Goal: Task Accomplishment & Management: Use online tool/utility

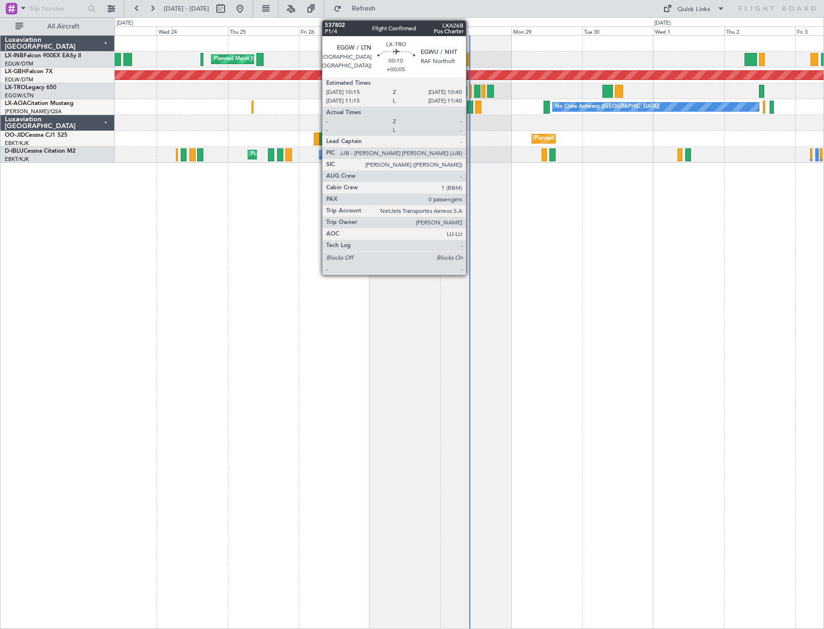
click at [470, 93] on div at bounding box center [470, 91] width 1 height 13
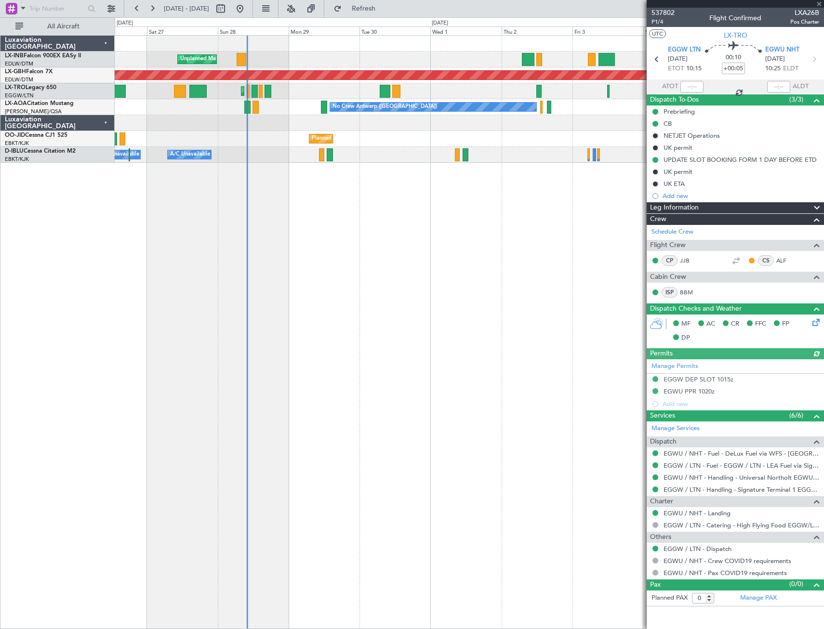
click at [332, 276] on div "Unplanned Maint Roma (Ciampino) Planned Maint [GEOGRAPHIC_DATA] ([GEOGRAPHIC_DA…" at bounding box center [469, 332] width 709 height 594
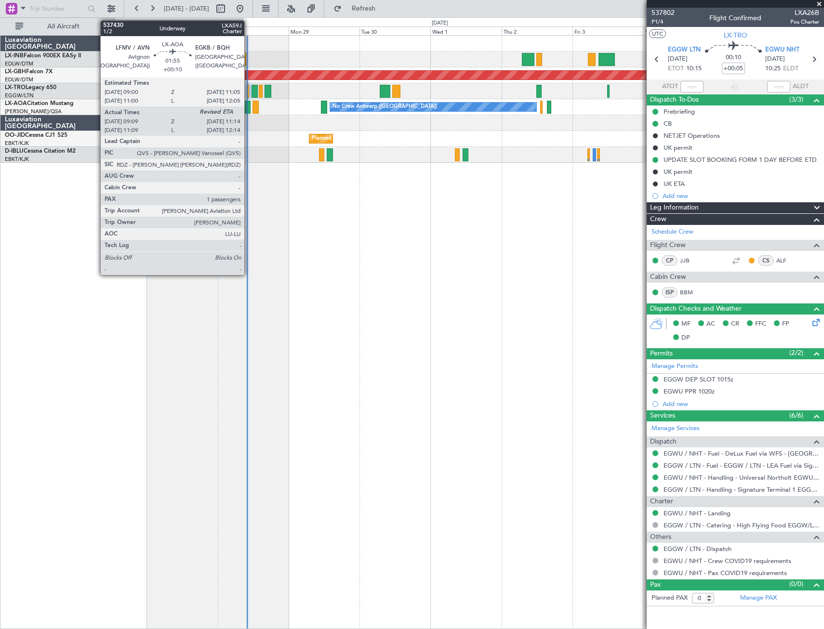
click at [249, 109] on div at bounding box center [247, 107] width 6 height 13
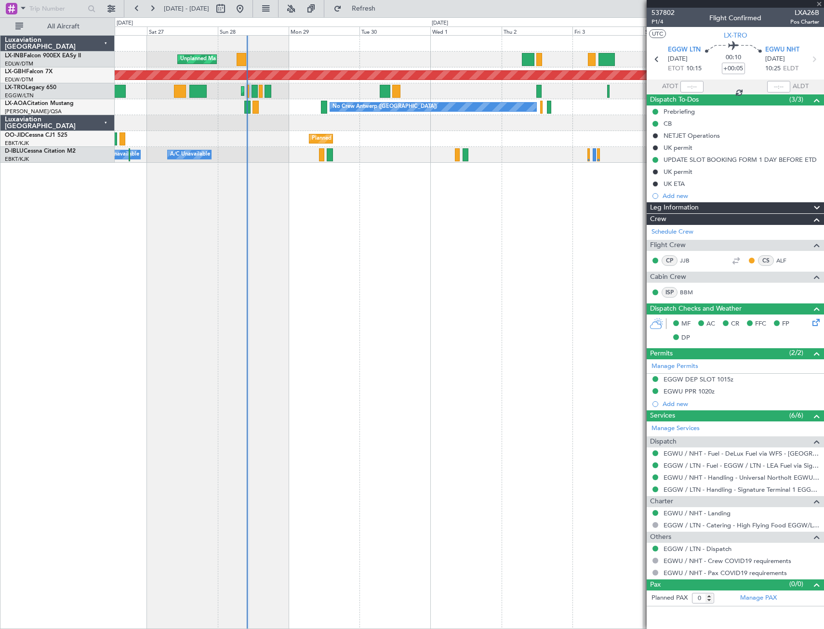
type input "+00:10"
type input "09:19"
type input "1"
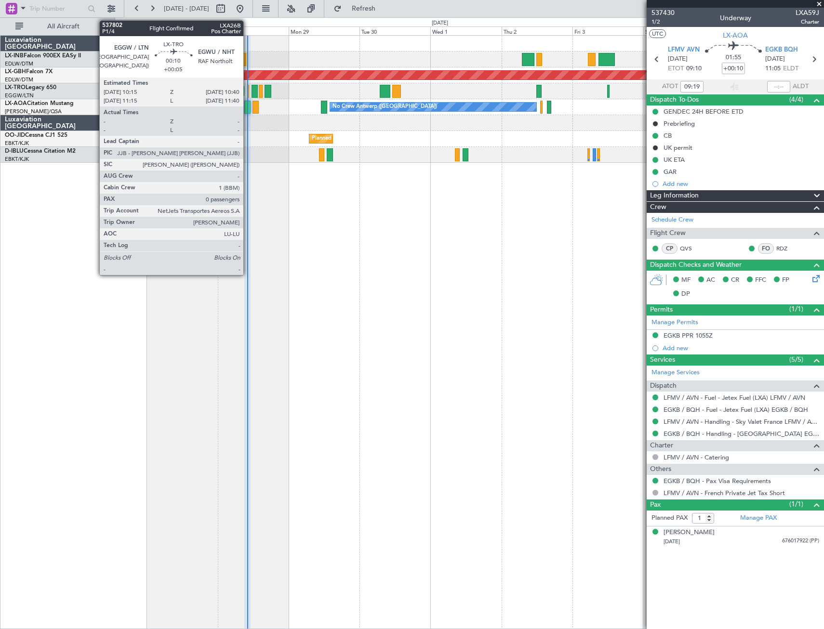
click at [248, 94] on div at bounding box center [248, 91] width 1 height 13
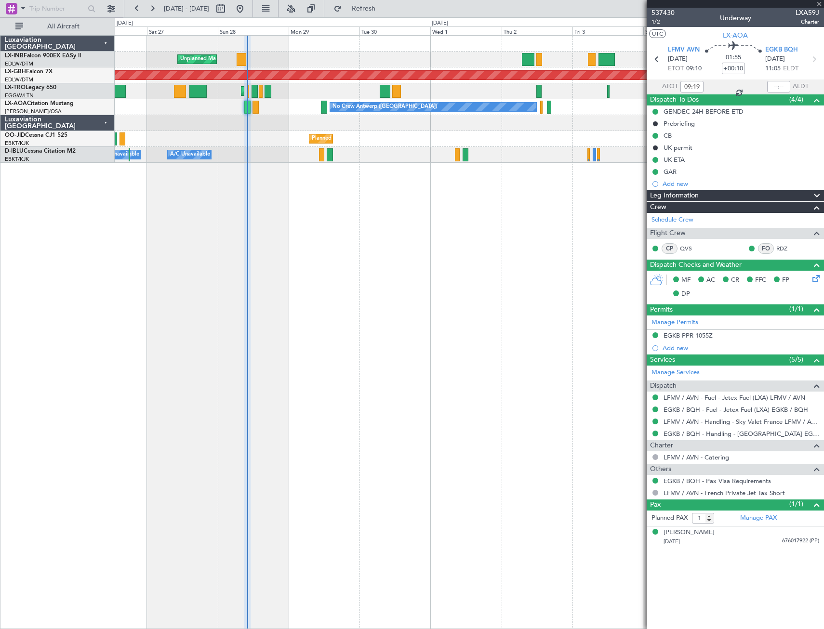
type input "+00:05"
type input "0"
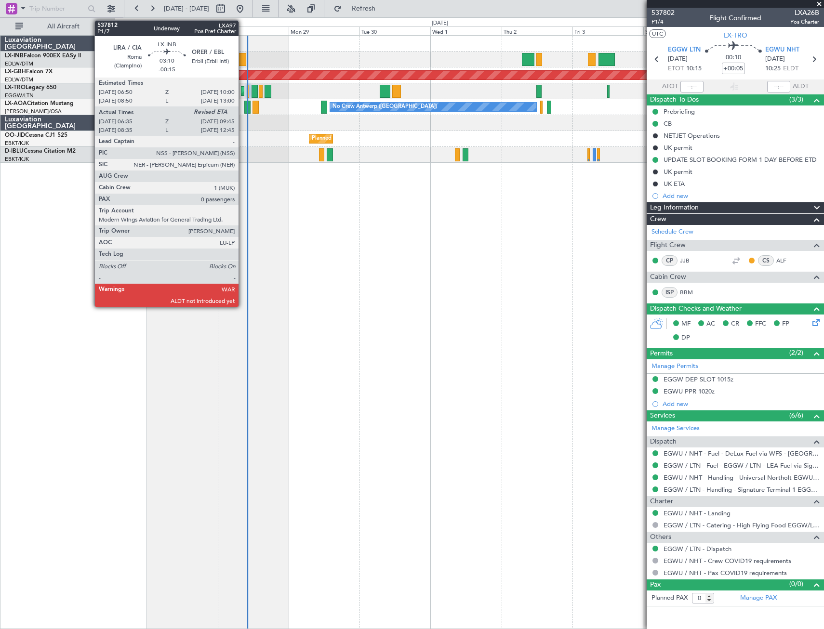
click at [242, 60] on div at bounding box center [242, 59] width 10 height 13
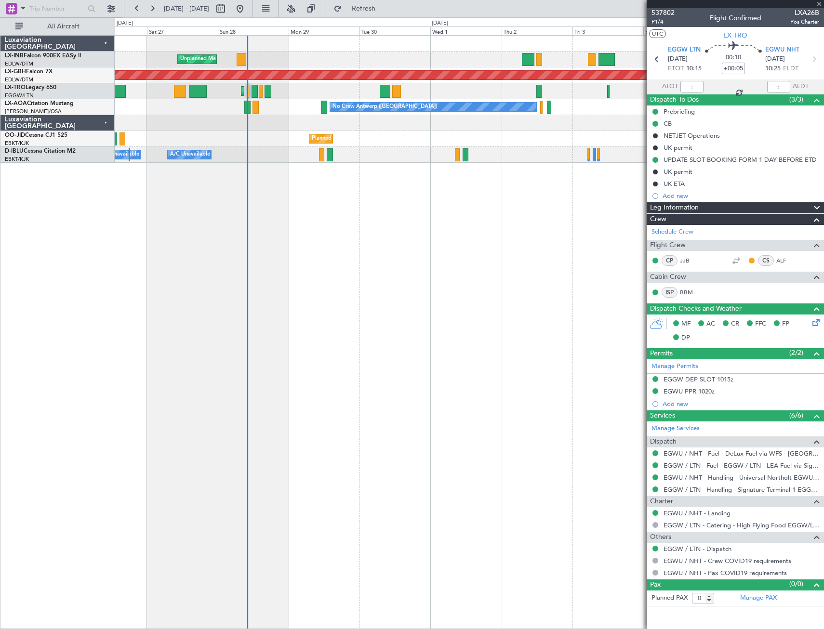
type input "-00:15"
type input "06:35"
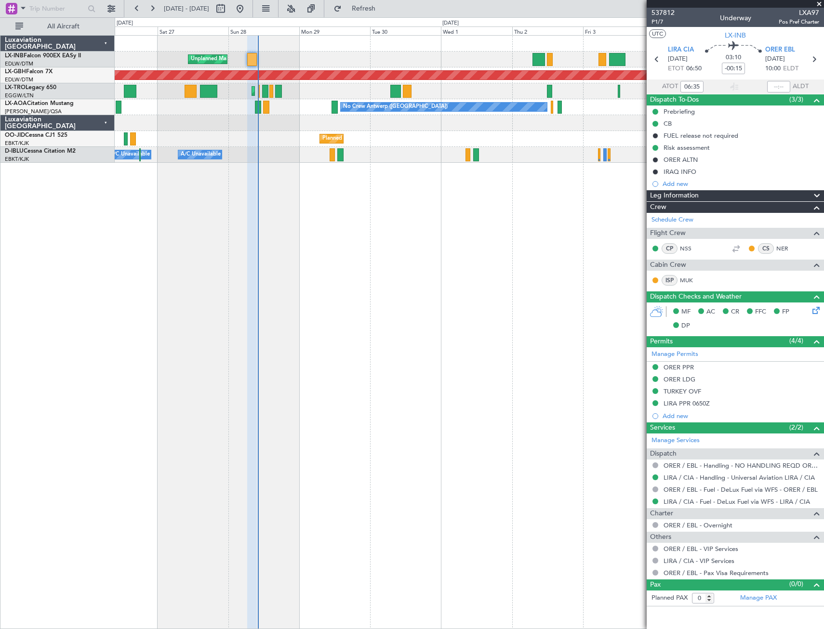
click at [320, 321] on div "Unplanned Maint Roma (Ciampino) Planned Maint [GEOGRAPHIC_DATA] ([GEOGRAPHIC_DA…" at bounding box center [469, 332] width 709 height 594
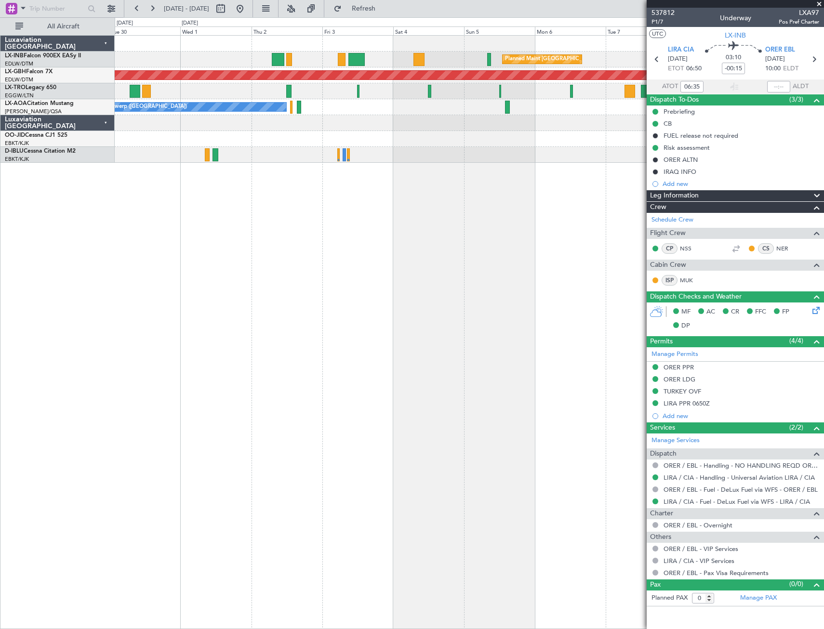
click at [229, 281] on div "Planned Maint [GEOGRAPHIC_DATA] ([GEOGRAPHIC_DATA]) Unplanned Maint [GEOGRAPHIC…" at bounding box center [469, 332] width 709 height 594
click at [243, 309] on div "Planned Maint [GEOGRAPHIC_DATA] ([GEOGRAPHIC_DATA]) Unplanned Maint [GEOGRAPHIC…" at bounding box center [469, 332] width 709 height 594
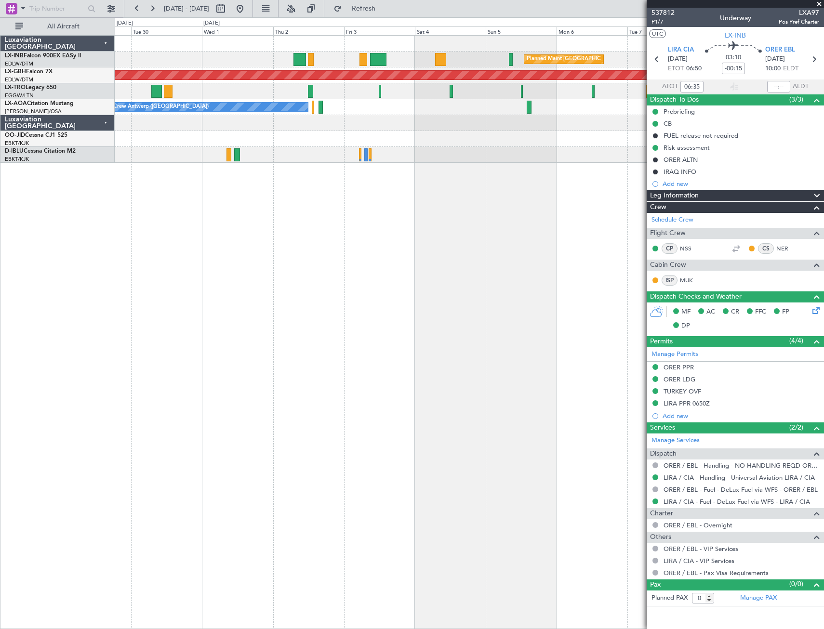
click at [455, 316] on div "Planned Maint [GEOGRAPHIC_DATA] ([GEOGRAPHIC_DATA]) Unplanned Maint [GEOGRAPHIC…" at bounding box center [469, 332] width 709 height 594
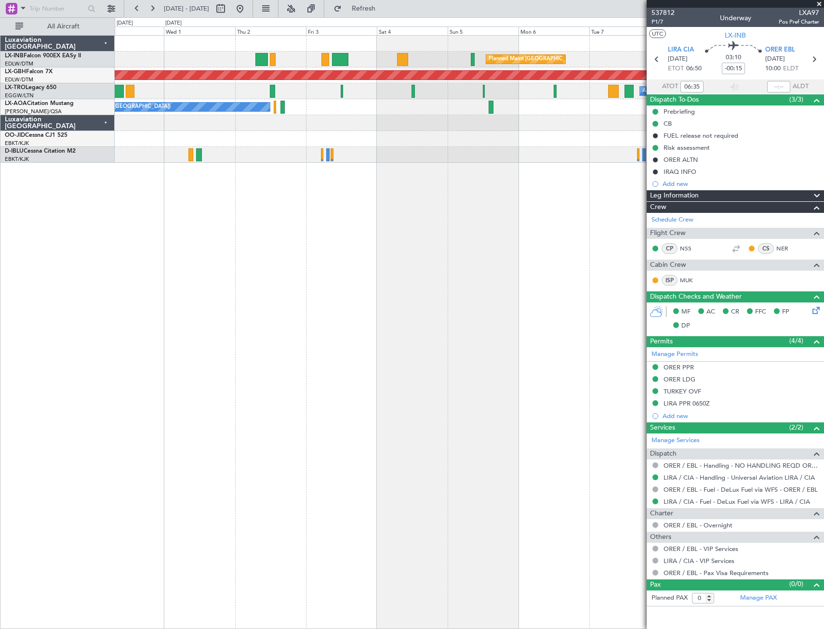
click at [401, 316] on div "Planned Maint [GEOGRAPHIC_DATA] ([GEOGRAPHIC_DATA]) Unplanned Maint [GEOGRAPHIC…" at bounding box center [469, 332] width 709 height 594
click at [450, 337] on div "Planned Maint [GEOGRAPHIC_DATA] ([GEOGRAPHIC_DATA]) Unplanned Maint [GEOGRAPHIC…" at bounding box center [469, 332] width 709 height 594
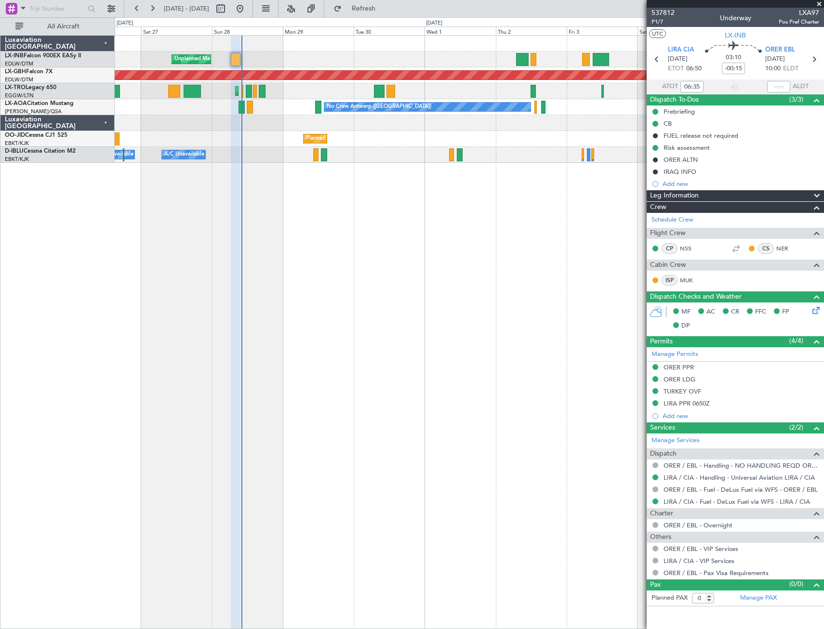
click at [349, 350] on div "Planned Maint [GEOGRAPHIC_DATA] ([GEOGRAPHIC_DATA]) Unplanned Maint [GEOGRAPHIC…" at bounding box center [469, 332] width 709 height 594
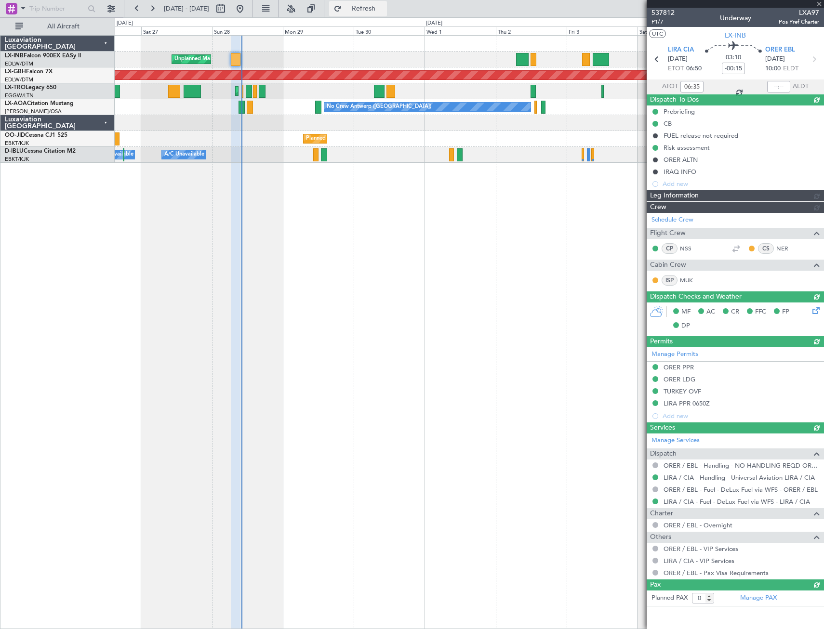
type input "09:47"
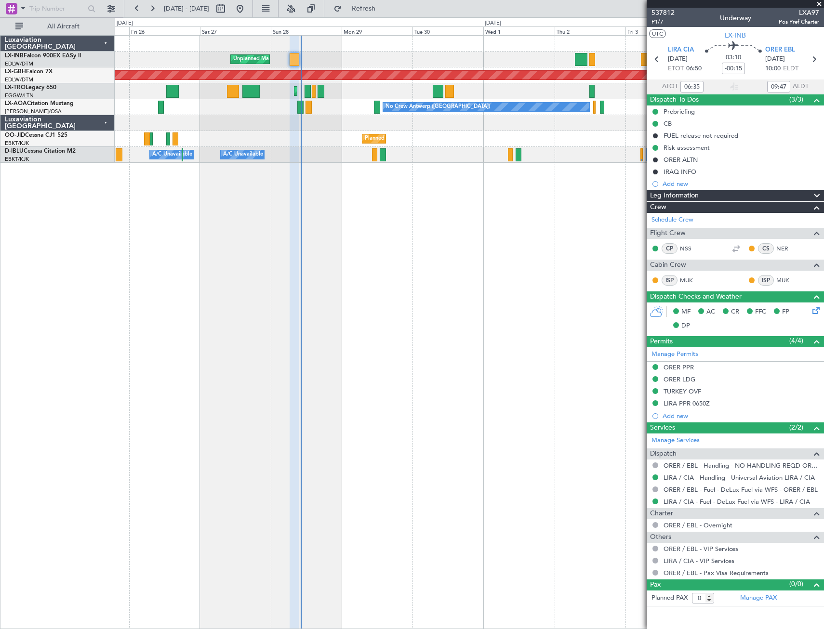
click at [280, 318] on div "Unplanned Maint Roma (Ciampino) Planned Maint [GEOGRAPHIC_DATA] ([GEOGRAPHIC_DA…" at bounding box center [469, 332] width 709 height 594
